Goal: Information Seeking & Learning: Learn about a topic

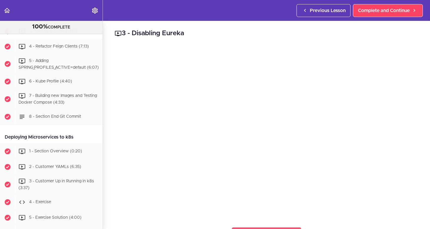
scroll to position [2177, 0]
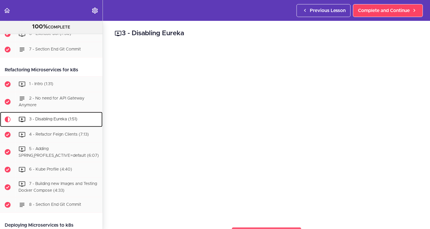
click at [51, 121] on span "3 - Disabling Eureka (1:51)" at bounding box center [53, 119] width 48 height 4
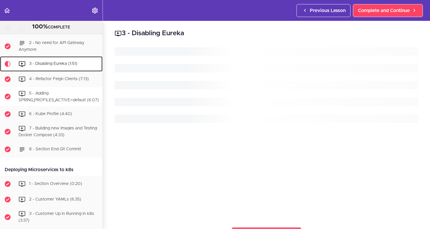
scroll to position [2265, 0]
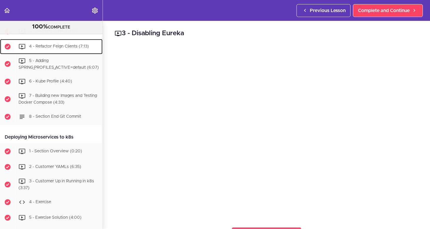
click at [33, 48] on span "4 - Refactor Feign Clients (7:13)" at bounding box center [59, 46] width 60 height 4
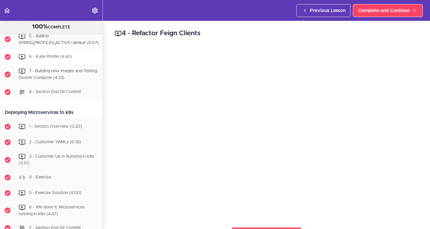
scroll to position [2252, 0]
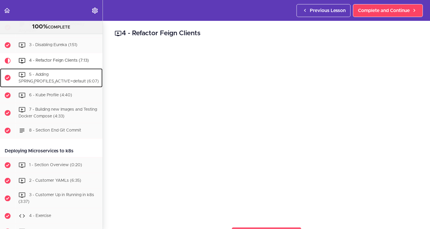
click at [48, 83] on span "5 - Adding SPRING_PROFILES_ACTIVE=default (6:07)" at bounding box center [59, 78] width 80 height 11
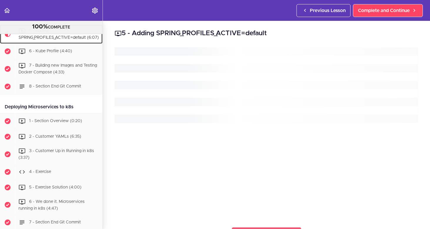
scroll to position [2296, 0]
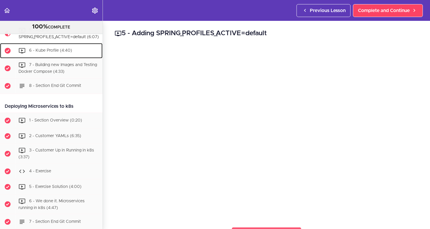
click at [58, 53] on span "6 - Kube Profile (4:40)" at bounding box center [50, 51] width 43 height 4
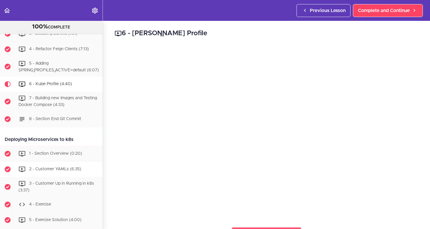
scroll to position [2263, 0]
click at [56, 111] on div "7 - Building new Images and Testing Docker Compose (4:33)" at bounding box center [58, 101] width 87 height 19
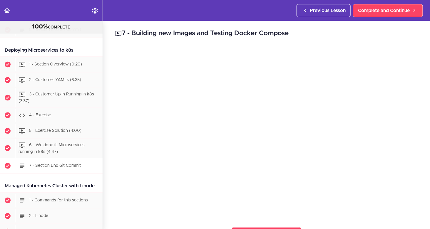
scroll to position [2337, 0]
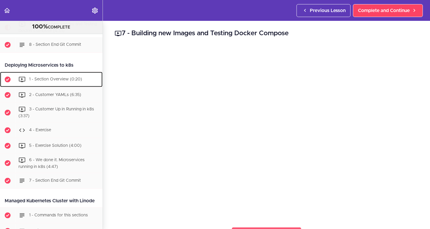
click at [76, 81] on span "1 - Section Overview (0:20)" at bounding box center [55, 79] width 53 height 4
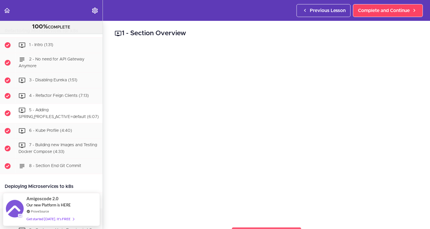
scroll to position [2215, 0]
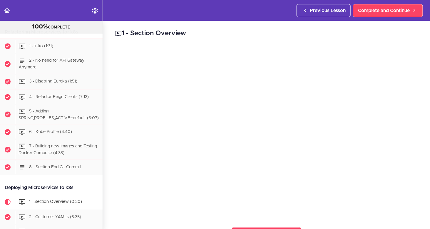
click at [49, 39] on div "Refactoring Microservices for k8s" at bounding box center [51, 32] width 103 height 13
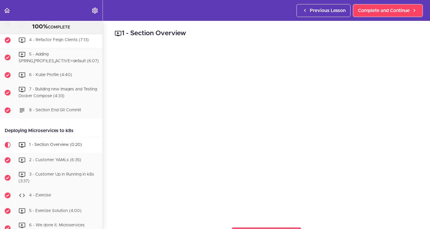
scroll to position [2274, 0]
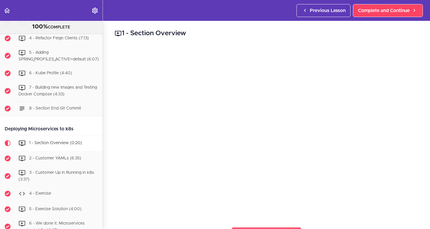
drag, startPoint x: 80, startPoint y: 153, endPoint x: 5, endPoint y: 154, distance: 75.2
click at [5, 136] on div "Deploying Microservices to k8s" at bounding box center [51, 129] width 103 height 13
copy div "Deploying Microservices to k8s"
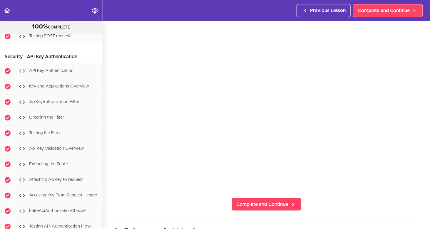
scroll to position [3156, 0]
click at [65, 73] on span "API Key Authentication" at bounding box center [51, 71] width 44 height 4
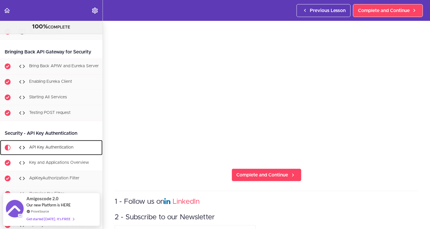
scroll to position [3004, 0]
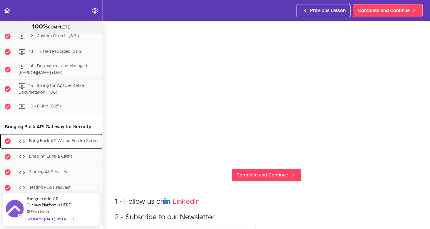
click at [53, 143] on span "Bring Back APIW and Eureka Server" at bounding box center [64, 141] width 70 height 4
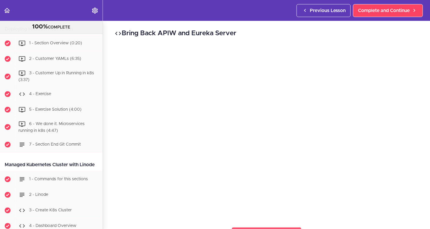
scroll to position [2357, 0]
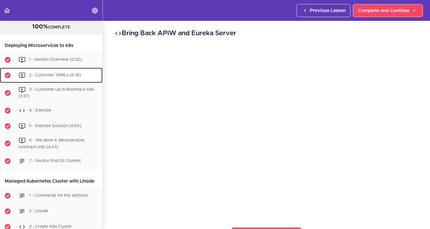
click at [51, 77] on span "2 - Customer YAMLs (6:35)" at bounding box center [55, 75] width 52 height 4
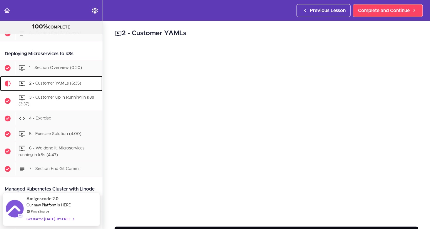
scroll to position [2349, 0]
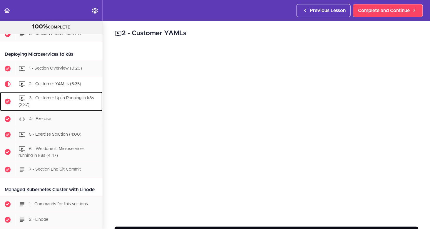
click at [69, 111] on div "3 - Customer Up in Running in k8s (3:37)" at bounding box center [58, 101] width 87 height 19
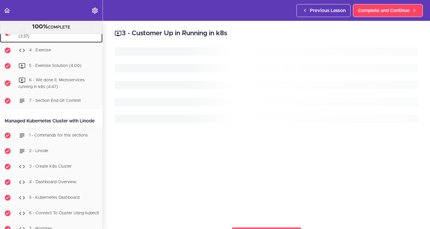
scroll to position [2423, 0]
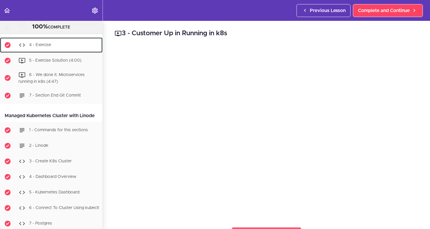
click at [53, 52] on div "4 - Exercise" at bounding box center [58, 45] width 87 height 13
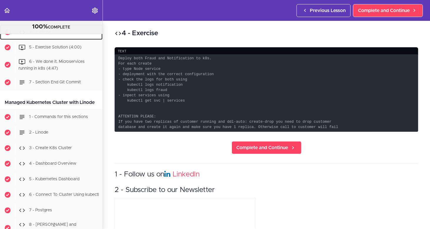
scroll to position [2442, 0]
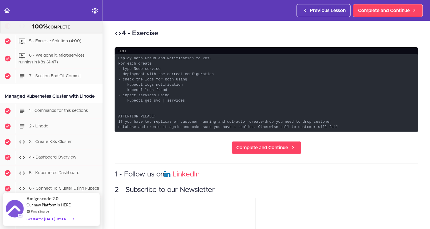
click at [0, 19] on link "4 - Exercise" at bounding box center [51, 26] width 103 height 15
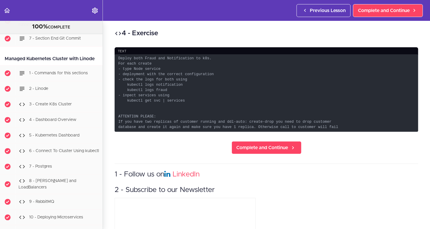
scroll to position [2413, 0]
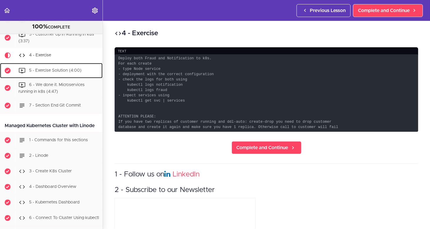
click at [46, 77] on div "5 - Exercise Solution (4:00)" at bounding box center [58, 70] width 87 height 13
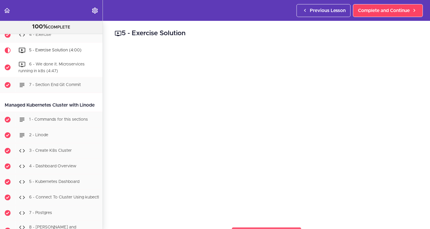
scroll to position [2399, 0]
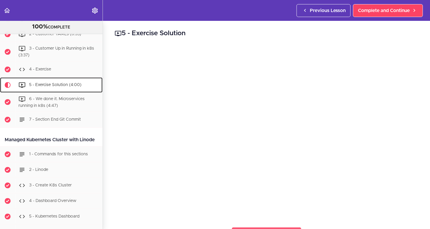
click at [46, 92] on div "5 - Exercise Solution (4:00)" at bounding box center [58, 85] width 87 height 13
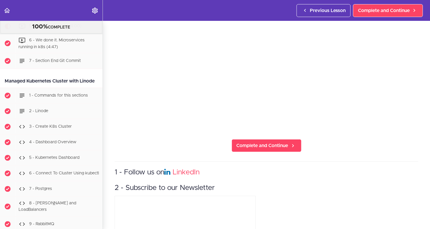
scroll to position [0, 0]
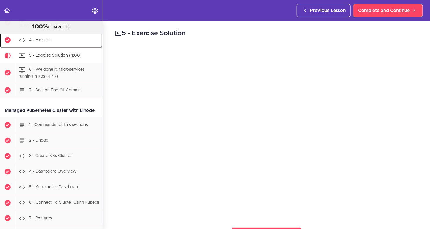
click at [50, 47] on div "4 - Exercise" at bounding box center [58, 40] width 87 height 13
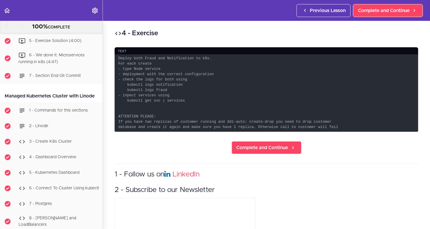
scroll to position [2442, 0]
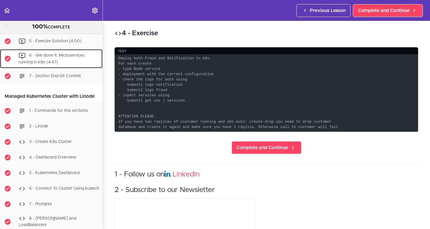
click at [54, 69] on div "6 - We done it. Microservices running in k8s (4:47)" at bounding box center [58, 58] width 87 height 19
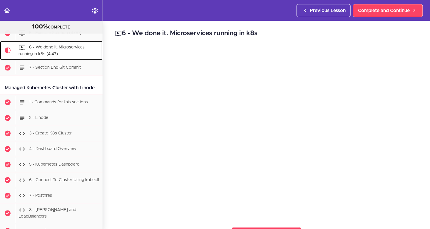
scroll to position [2444, 0]
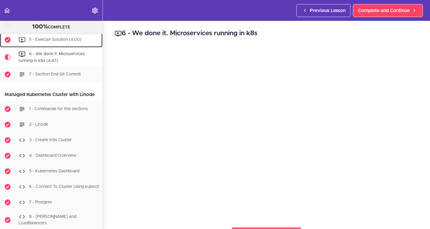
click at [51, 46] on div "5 - Exercise Solution (4:00)" at bounding box center [58, 40] width 87 height 13
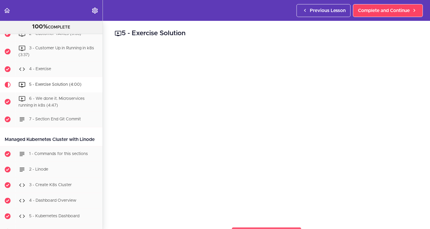
scroll to position [2399, 0]
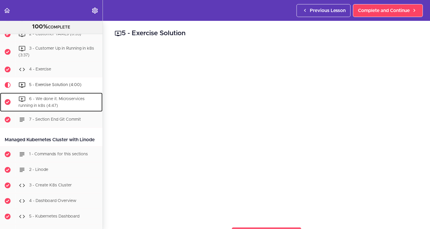
click at [47, 112] on div "6 - We done it. Microservices running in k8s (4:47)" at bounding box center [58, 102] width 87 height 19
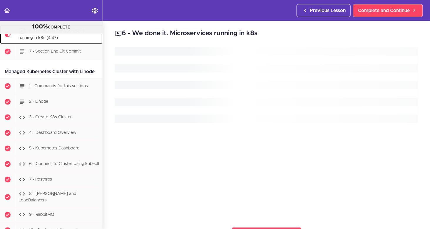
scroll to position [2473, 0]
